Goal: Task Accomplishment & Management: Manage account settings

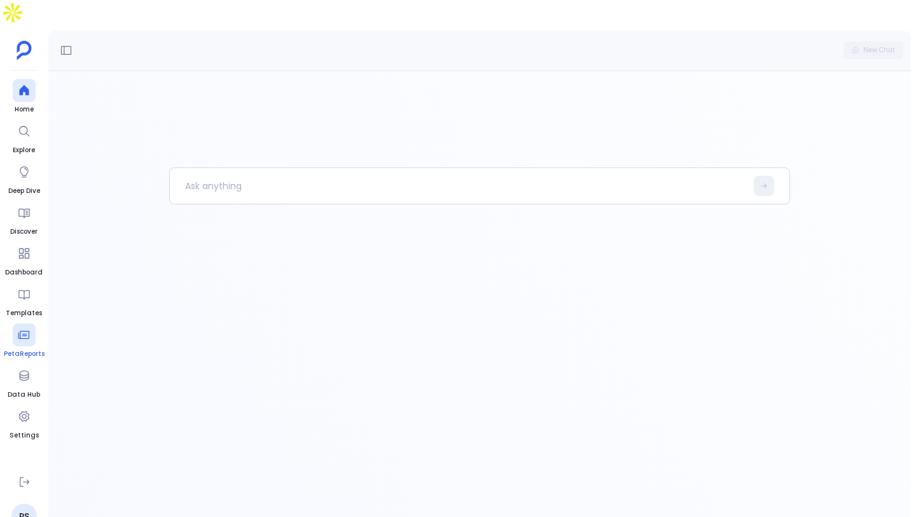
click at [22, 323] on div at bounding box center [24, 334] width 23 height 23
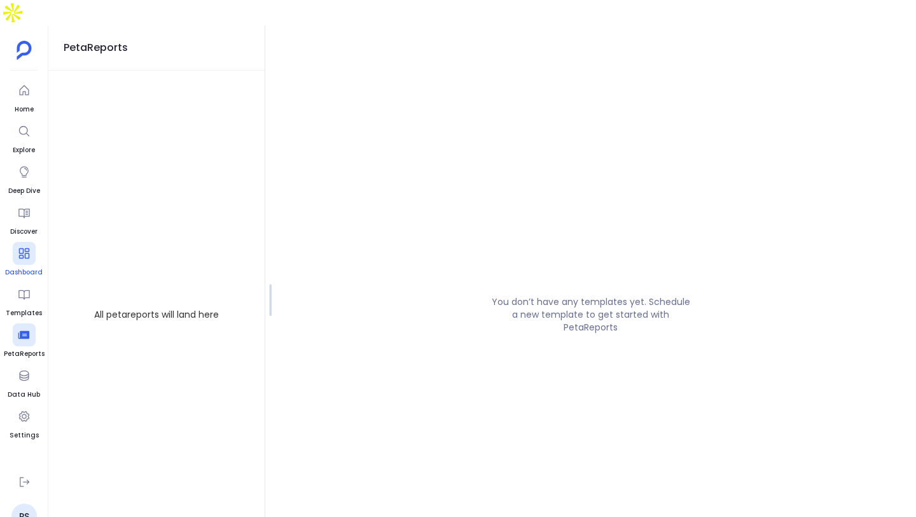
click at [25, 242] on div at bounding box center [24, 253] width 23 height 23
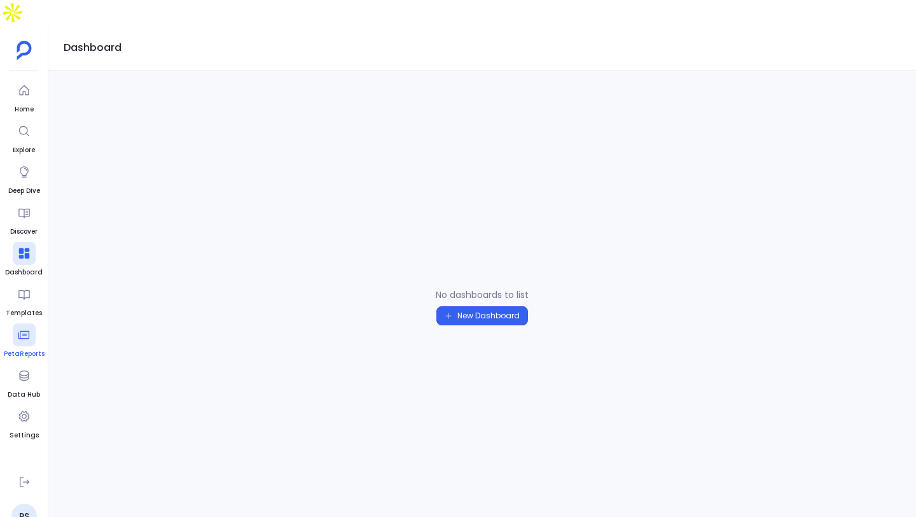
click at [18, 323] on div at bounding box center [24, 334] width 23 height 23
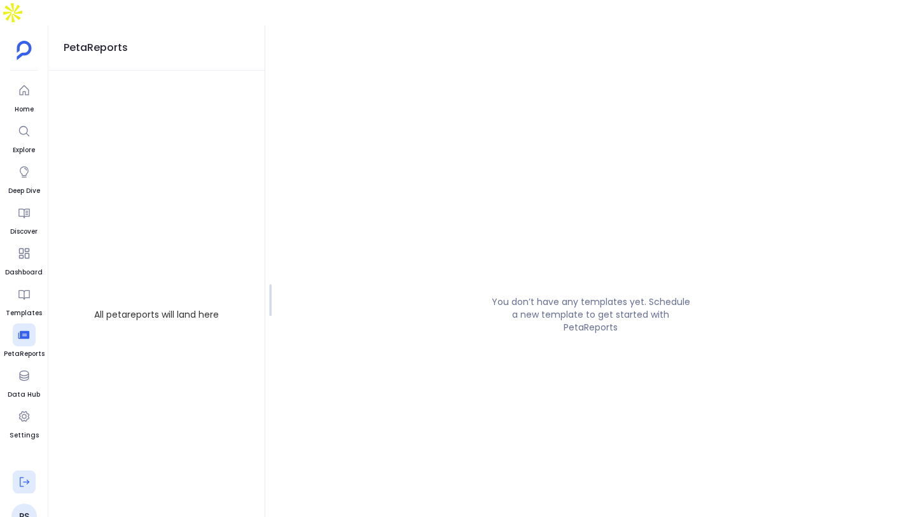
click at [17, 470] on button at bounding box center [24, 481] width 23 height 23
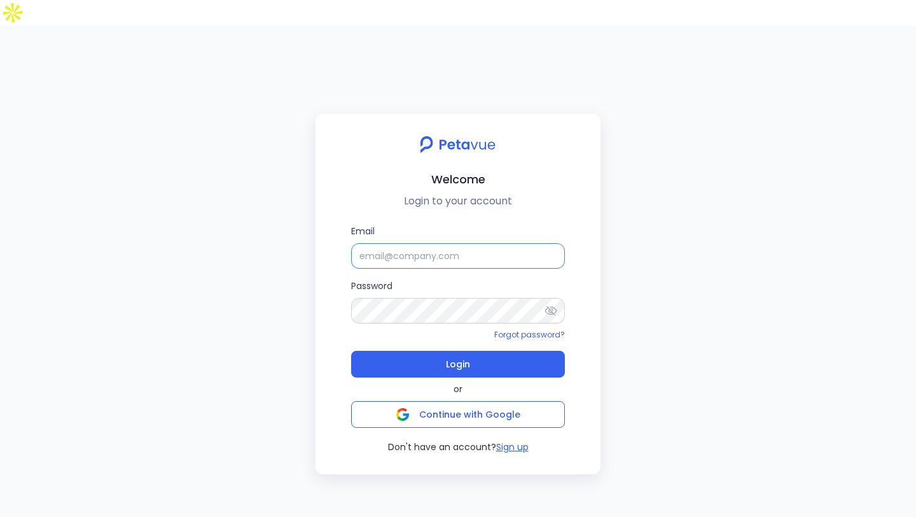
click at [439, 243] on input "Email" at bounding box center [458, 255] width 214 height 25
type input "p"
type input "[EMAIL_ADDRESS][DOMAIN_NAME]"
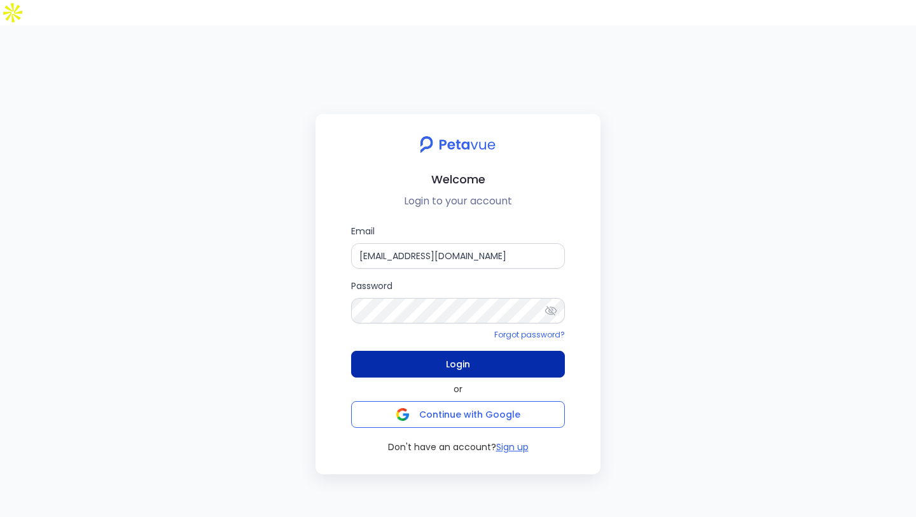
click at [491, 351] on button "Login" at bounding box center [458, 364] width 214 height 27
